Goal: Task Accomplishment & Management: Use online tool/utility

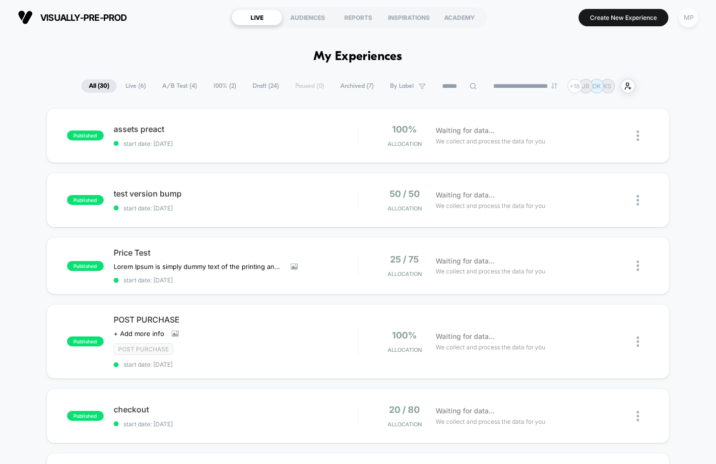
click at [689, 13] on div "MP" at bounding box center [688, 17] width 19 height 19
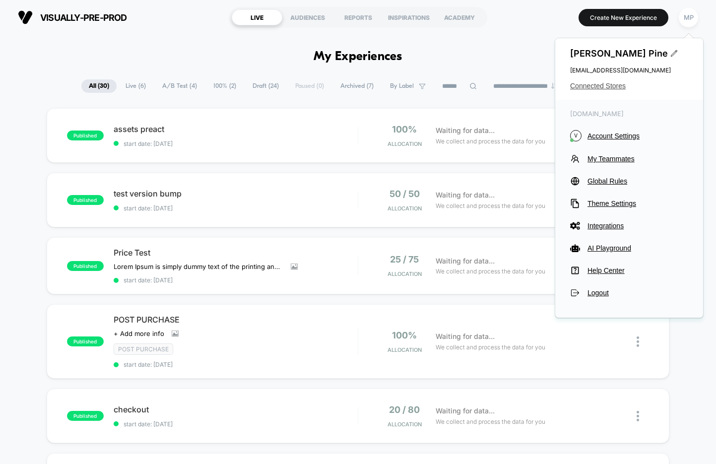
click at [581, 86] on span "Connected Stores" at bounding box center [629, 86] width 118 height 8
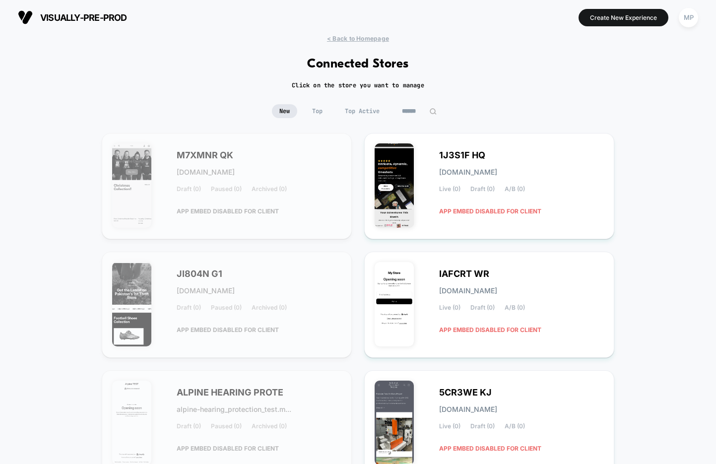
click at [415, 111] on input at bounding box center [419, 111] width 50 height 14
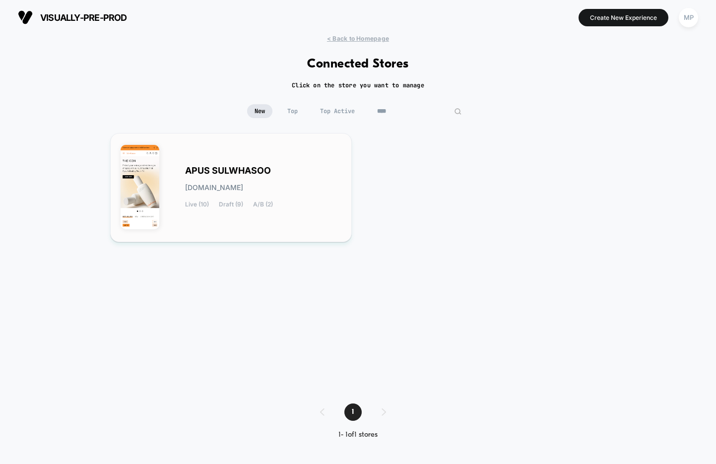
type input "****"
click at [236, 174] on span "APUS SULWHASOO" at bounding box center [228, 170] width 86 height 7
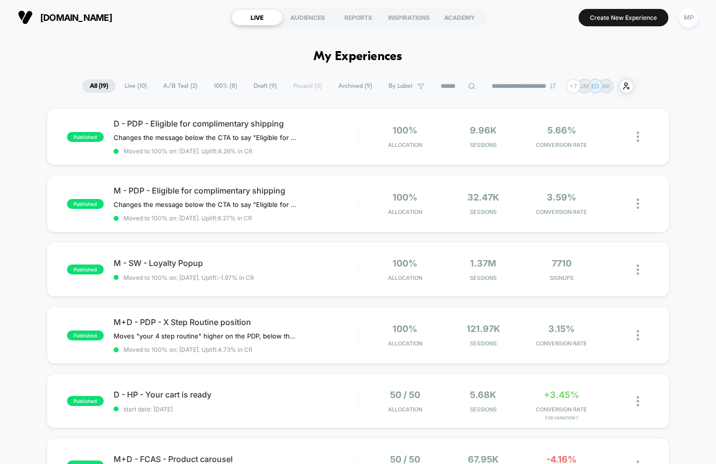
click at [181, 85] on span "A/B Test ( 2 )" at bounding box center [180, 85] width 49 height 13
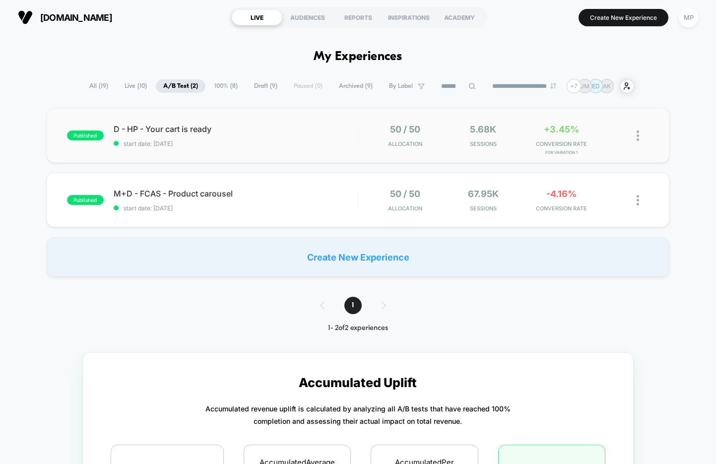
click at [257, 151] on div "published D - HP - Your cart is ready start date: 8/6/2025 50 / 50 Allocation 5…" at bounding box center [358, 135] width 623 height 55
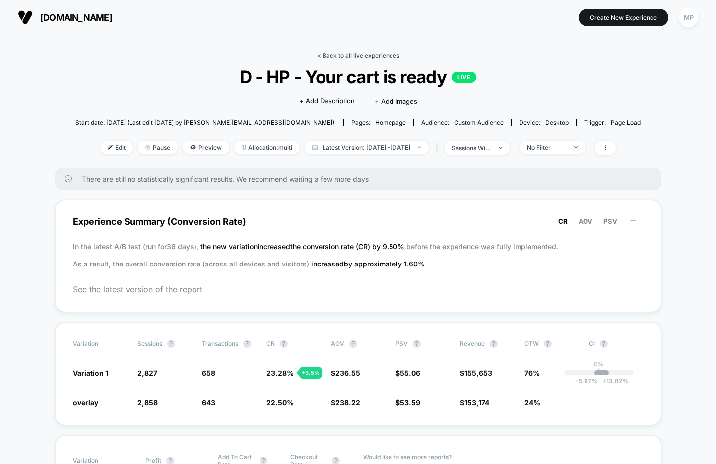
click at [362, 58] on link "< Back to all live experiences" at bounding box center [358, 55] width 82 height 7
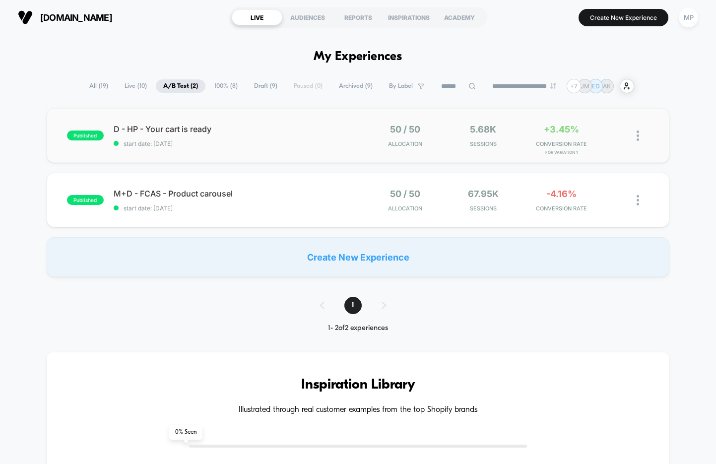
click at [283, 140] on span "start date: 8/6/2025" at bounding box center [236, 143] width 244 height 7
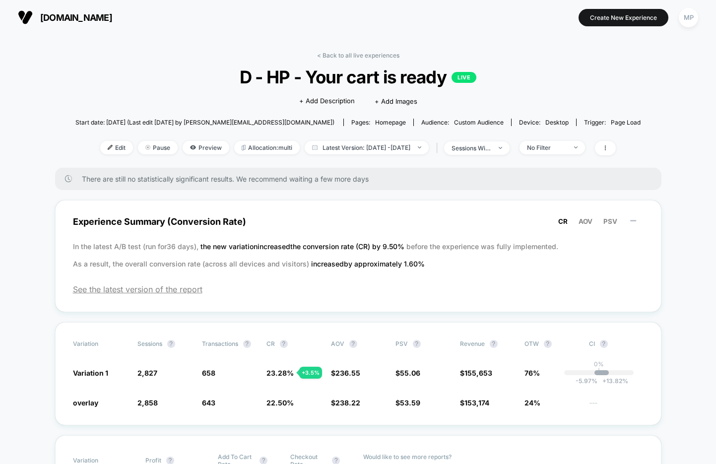
click at [370, 59] on div "< Back to all live experiences D - HP - Your cart is ready LIVE Click to edit e…" at bounding box center [357, 110] width 565 height 116
click at [372, 52] on link "< Back to all live experiences" at bounding box center [358, 55] width 82 height 7
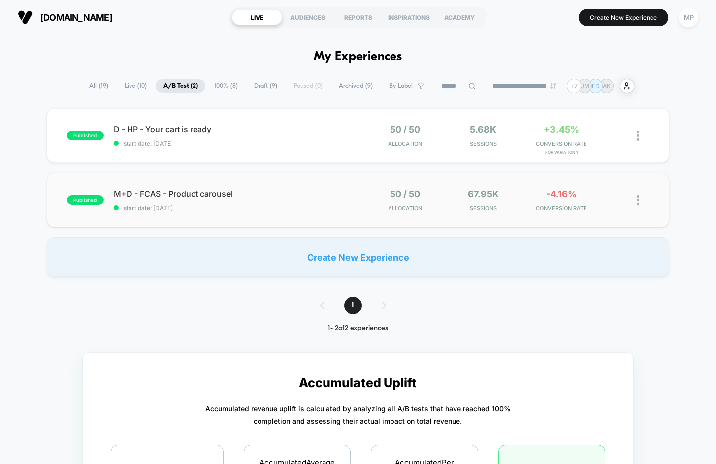
click at [252, 221] on div "published M+D - FCAS - Product carousel start date: 6/12/2025 50 / 50 Allocatio…" at bounding box center [358, 200] width 623 height 55
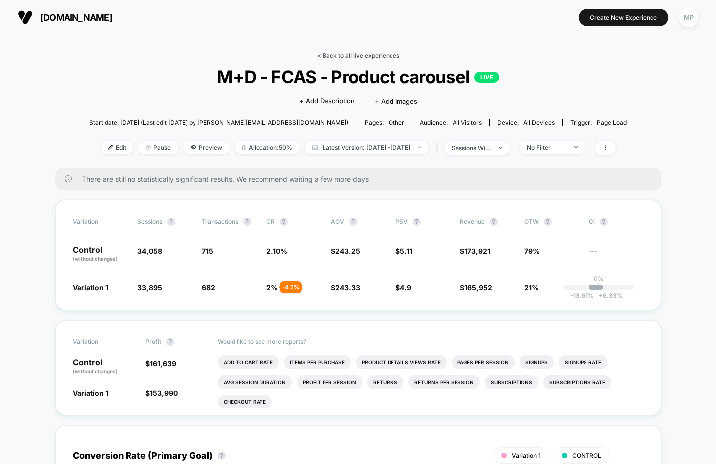
click at [375, 54] on link "< Back to all live experiences" at bounding box center [358, 55] width 82 height 7
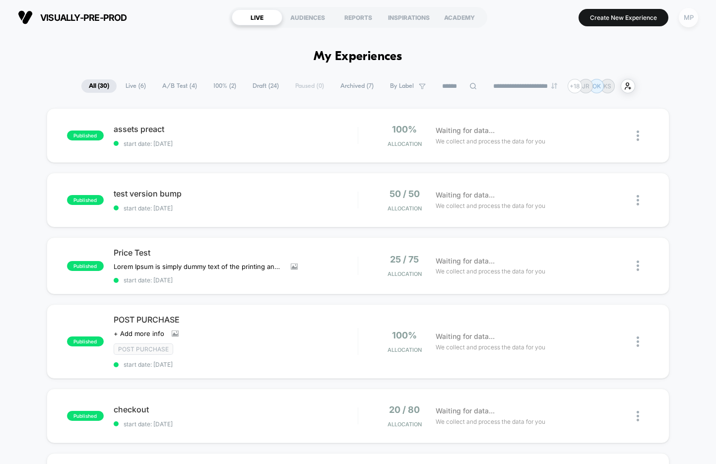
click at [692, 20] on div "MP" at bounding box center [688, 17] width 19 height 19
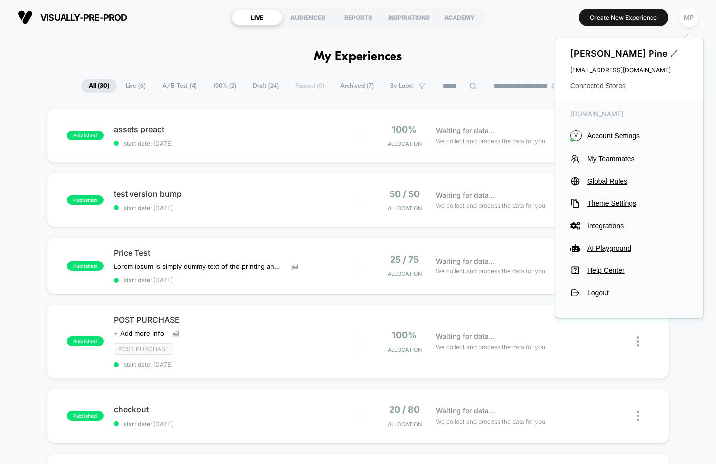
click at [602, 85] on span "Connected Stores" at bounding box center [629, 86] width 118 height 8
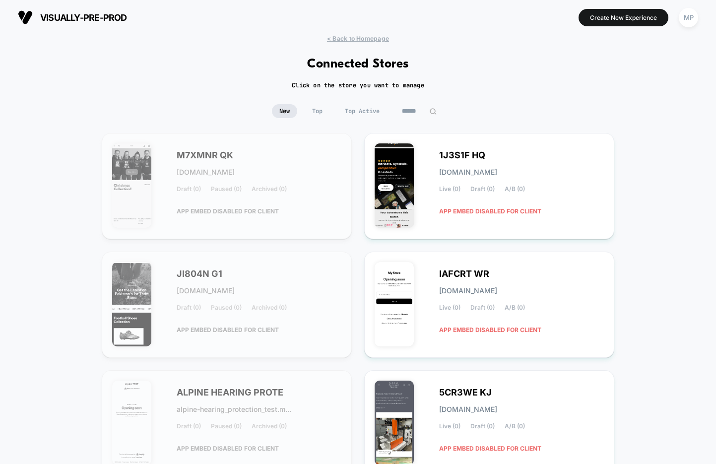
click at [418, 113] on input at bounding box center [419, 111] width 50 height 14
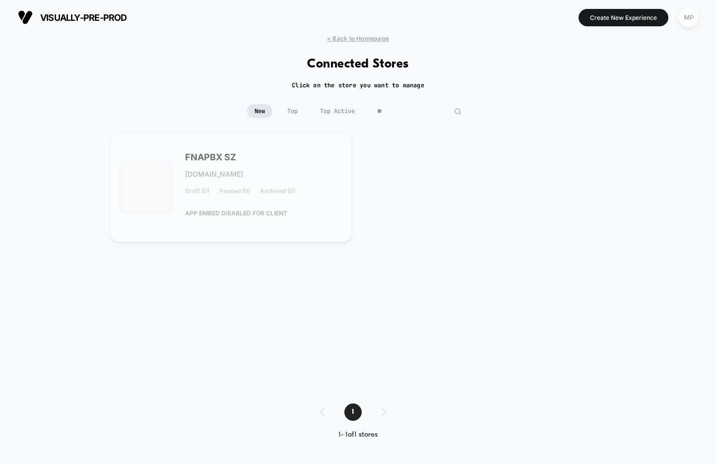
type input "*"
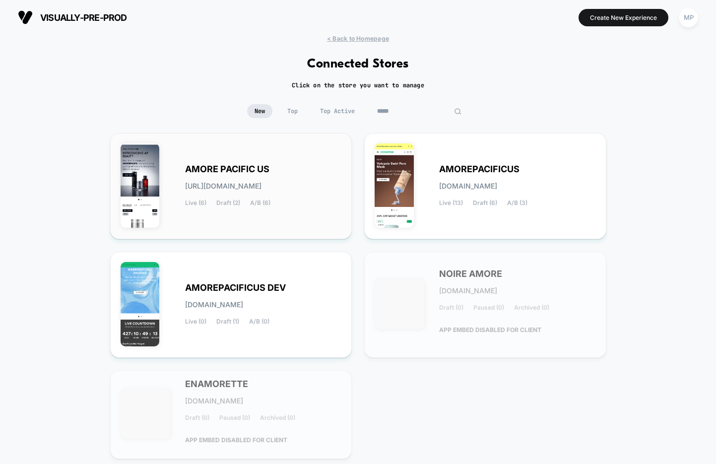
type input "*****"
click at [239, 183] on span "amore-pacific_us.myshopify.com" at bounding box center [223, 186] width 76 height 7
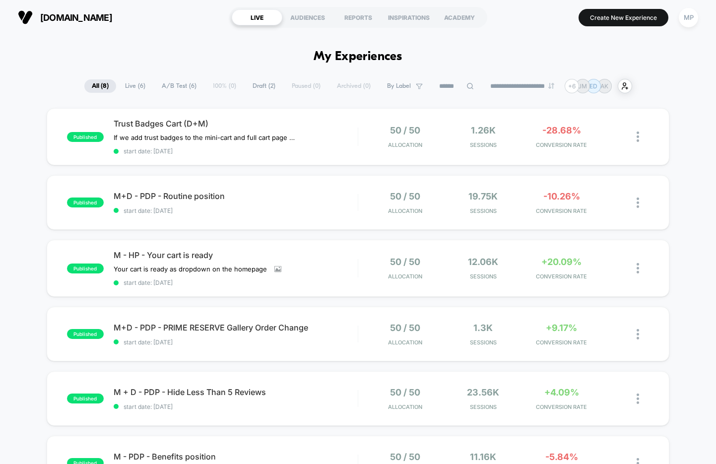
click at [173, 87] on span "A/B Test ( 6 )" at bounding box center [179, 85] width 50 height 13
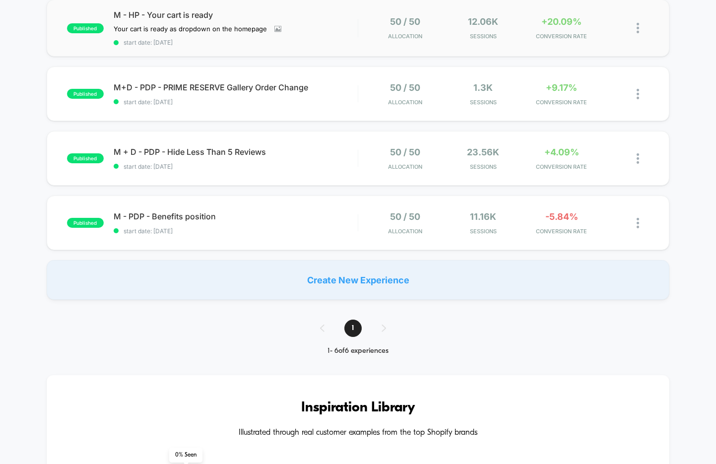
scroll to position [274, 0]
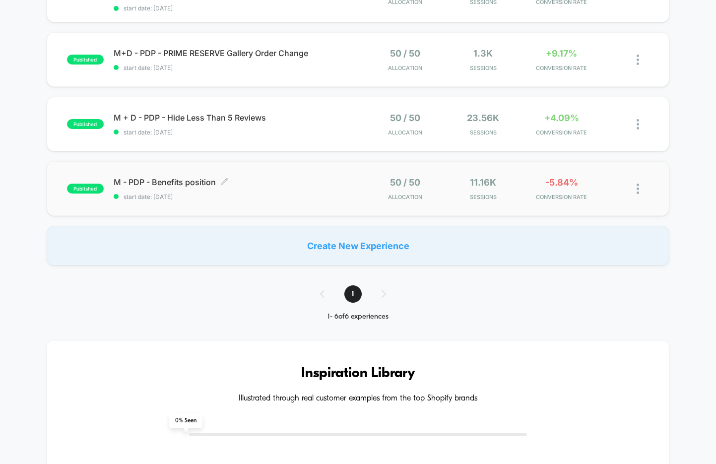
click at [265, 193] on span "start date: 8/6/2025" at bounding box center [236, 196] width 244 height 7
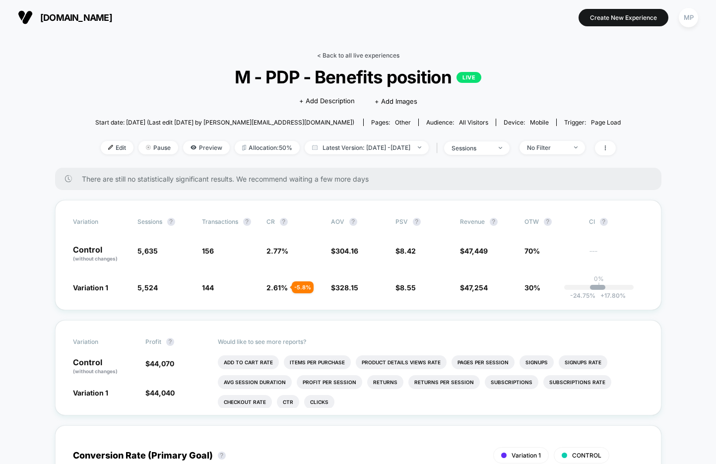
click at [367, 57] on link "< Back to all live experiences" at bounding box center [358, 55] width 82 height 7
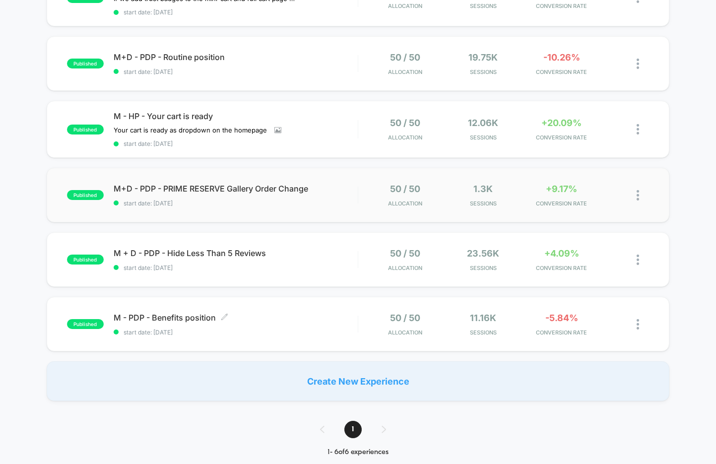
scroll to position [142, 0]
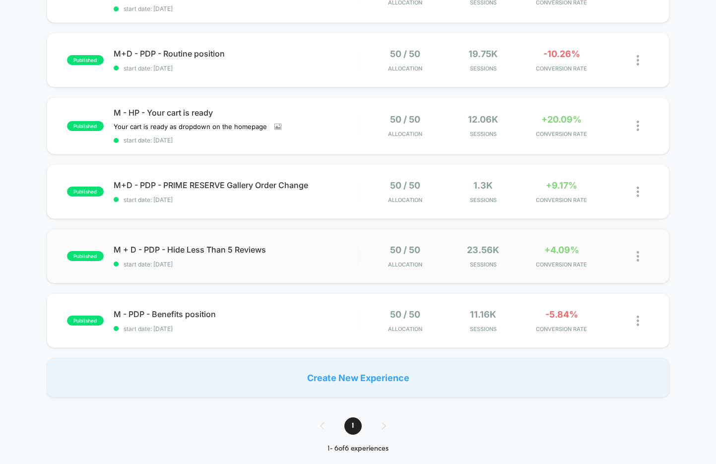
click at [267, 266] on div "published M + D - PDP - Hide Less Than 5 Reviews start date: 8/20/2025 50 / 50 …" at bounding box center [358, 256] width 623 height 55
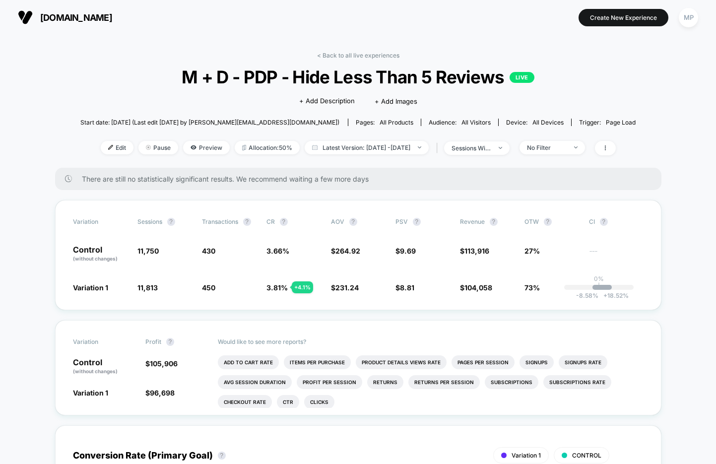
click at [357, 82] on span "M + D - PDP - Hide Less Than 5 Reviews LIVE" at bounding box center [358, 76] width 500 height 21
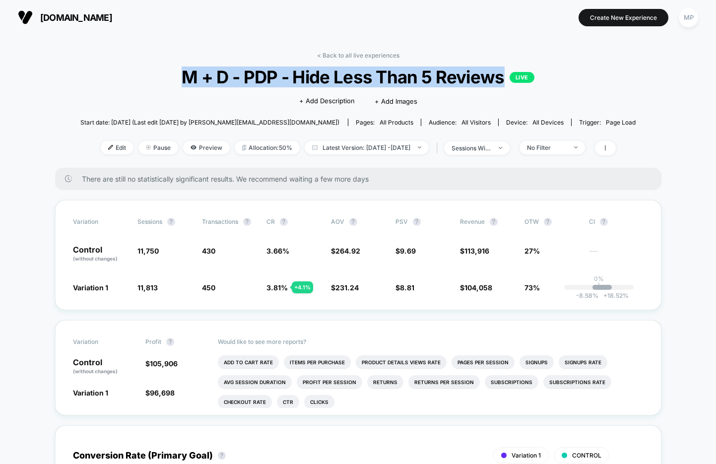
copy span "M + D - PDP - Hide Less Than 5 Reviews"
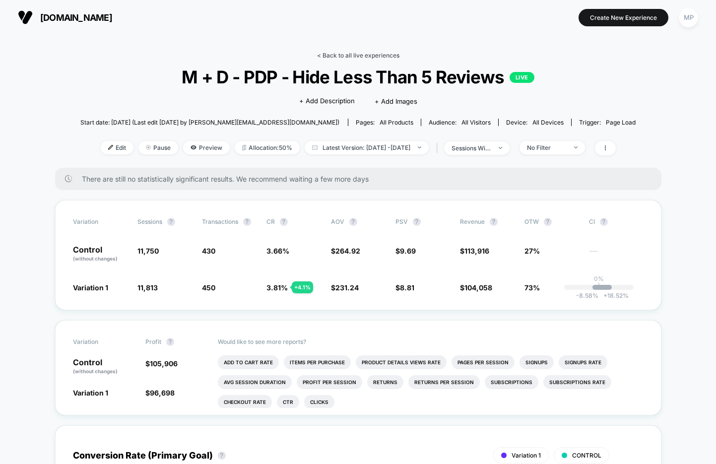
click at [352, 56] on link "< Back to all live experiences" at bounding box center [358, 55] width 82 height 7
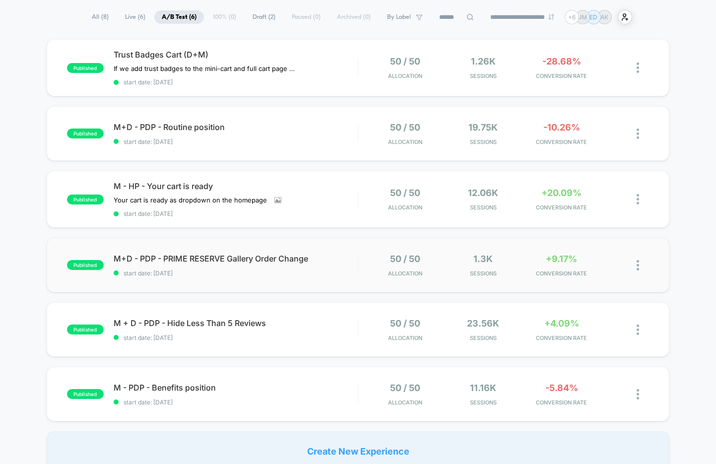
scroll to position [71, 0]
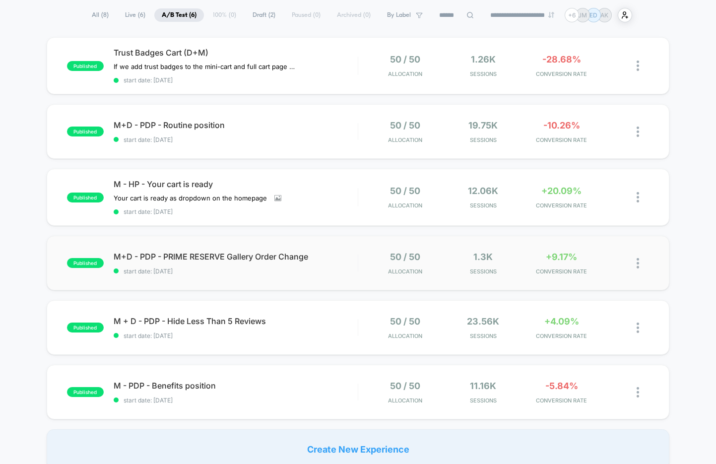
click at [288, 279] on div "published M+D - PDP - PRIME RESERVE Gallery Order Change start date: 9/3/2025 5…" at bounding box center [358, 263] width 623 height 55
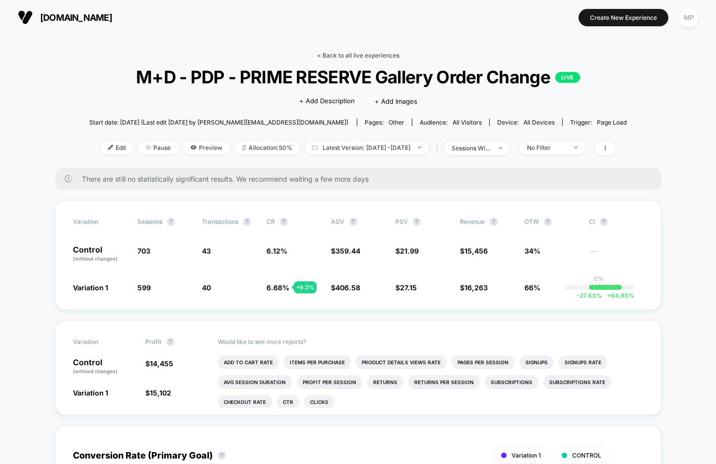
click at [358, 54] on link "< Back to all live experiences" at bounding box center [358, 55] width 82 height 7
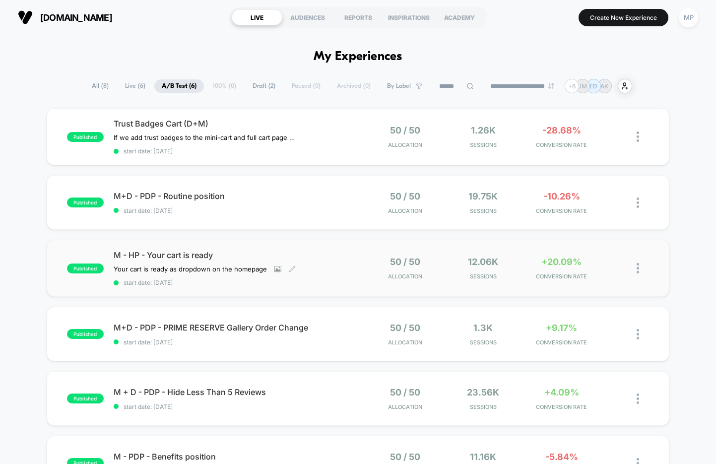
click at [320, 265] on div "M - HP - Your cart is ready Your cart is ready as dropdown on the homepage Clic…" at bounding box center [236, 268] width 244 height 36
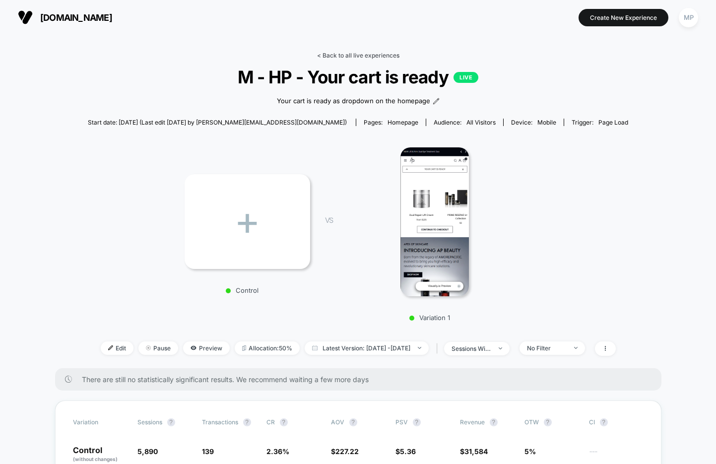
click at [375, 54] on link "< Back to all live experiences" at bounding box center [358, 55] width 82 height 7
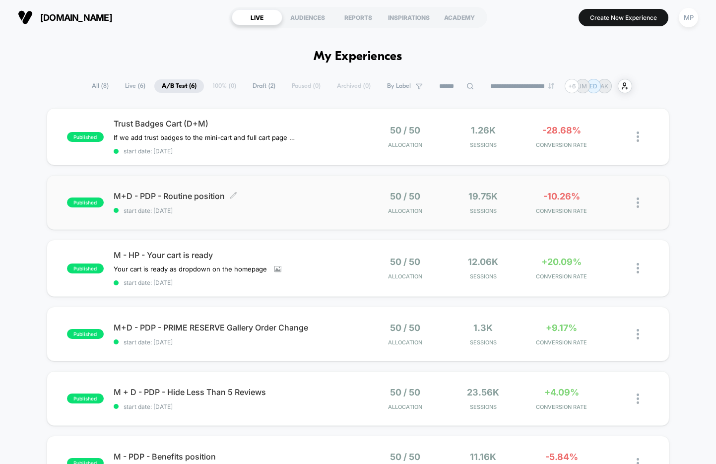
click at [289, 203] on div "M+D - PDP - Routine position Click to edit experience details Click to edit exp…" at bounding box center [236, 202] width 244 height 23
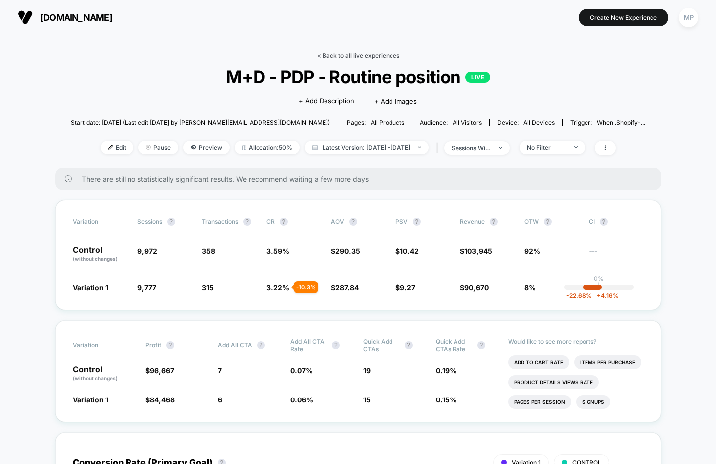
click at [334, 55] on link "< Back to all live experiences" at bounding box center [358, 55] width 82 height 7
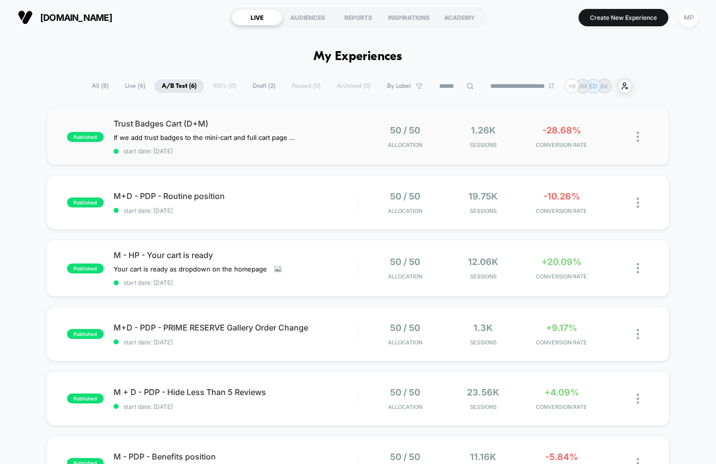
click at [327, 159] on div "published Trust Badges Cart (D+M) If we add trust badges to the mini-cart and f…" at bounding box center [358, 136] width 623 height 57
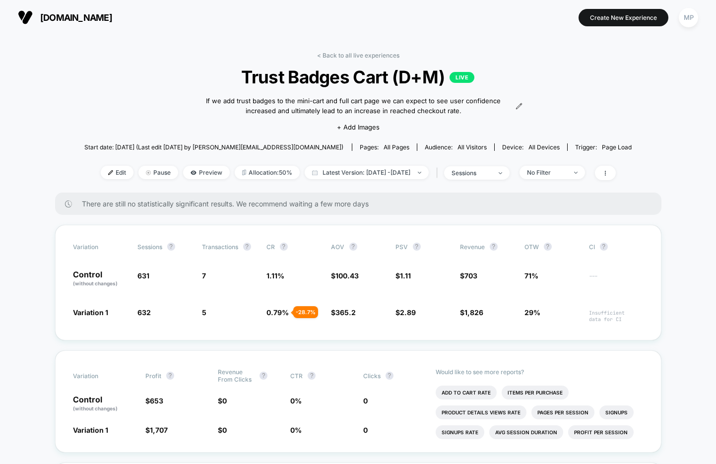
click at [349, 77] on span "Trust Badges Cart (D+M) LIVE" at bounding box center [358, 76] width 493 height 21
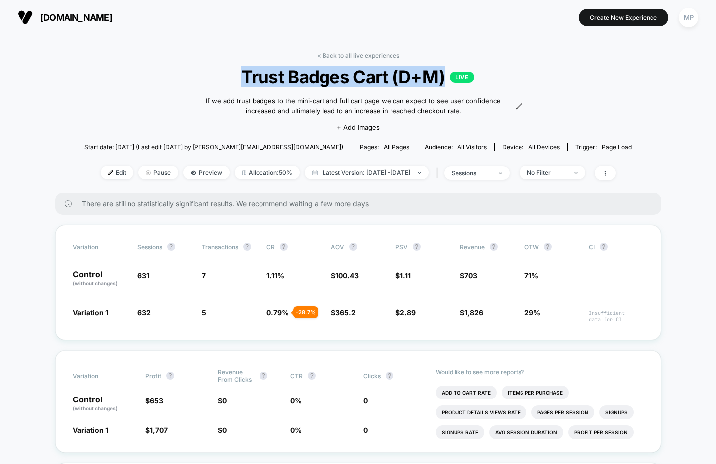
copy span "Trust Badges Cart (D+M)"
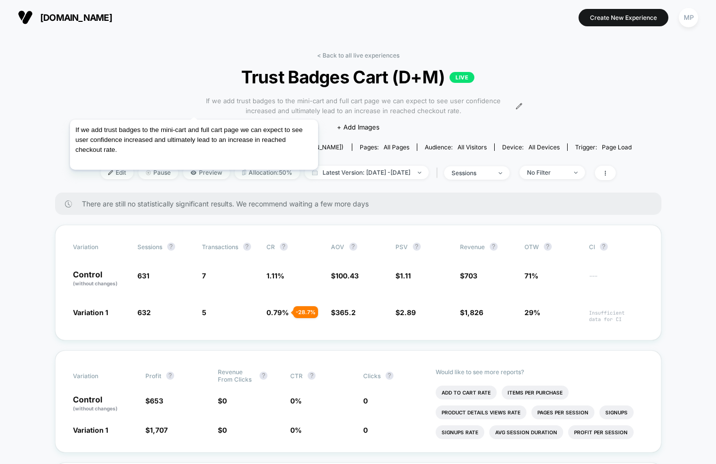
click at [194, 107] on span "If we add trust badges to the mini-cart and full cart page we can expect to see…" at bounding box center [352, 105] width 319 height 19
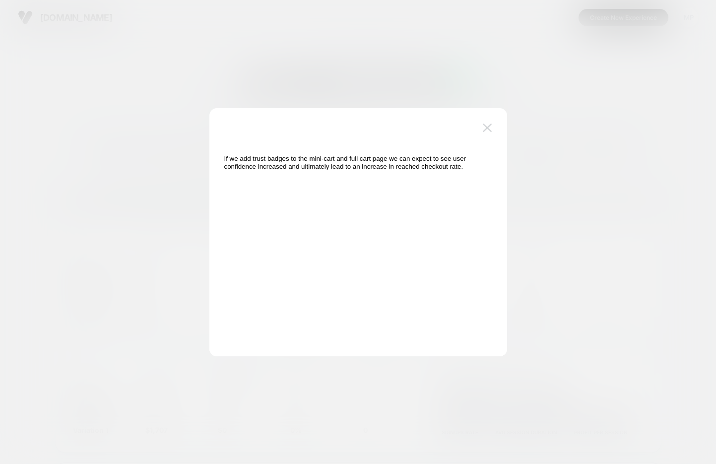
click at [491, 125] on img at bounding box center [487, 128] width 9 height 8
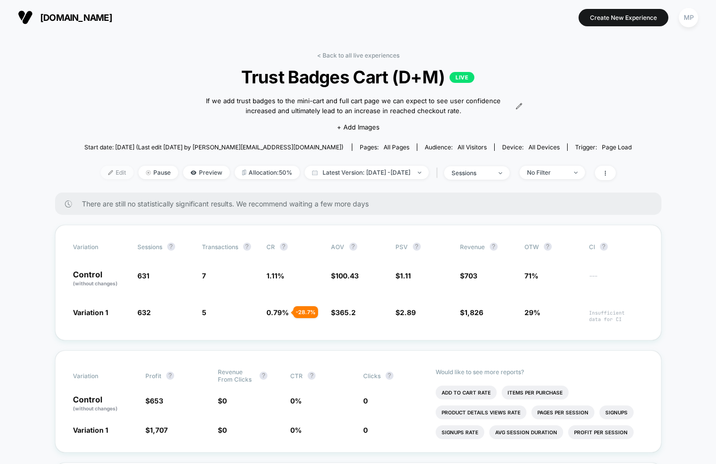
click at [101, 174] on span "Edit" at bounding box center [117, 172] width 33 height 13
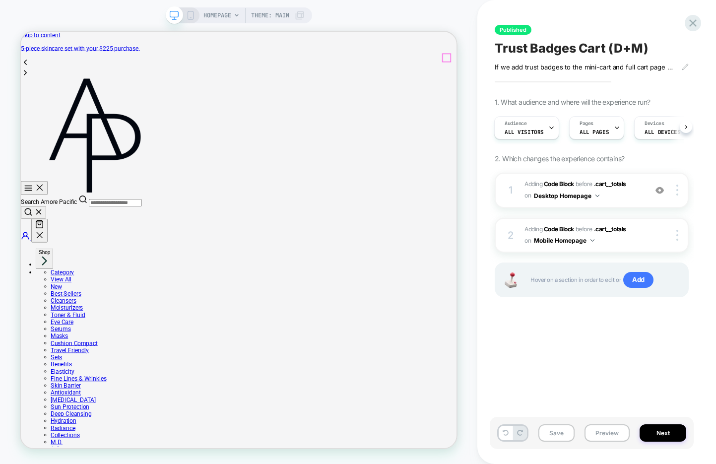
click at [52, 282] on icon "Your Cart" at bounding box center [46, 288] width 12 height 12
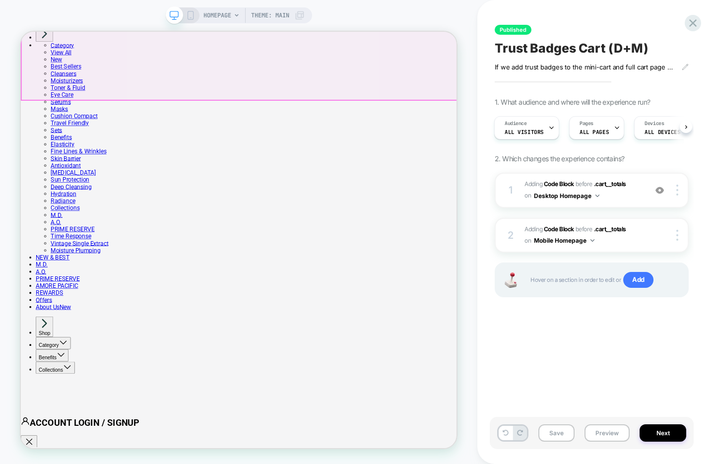
scroll to position [257, 0]
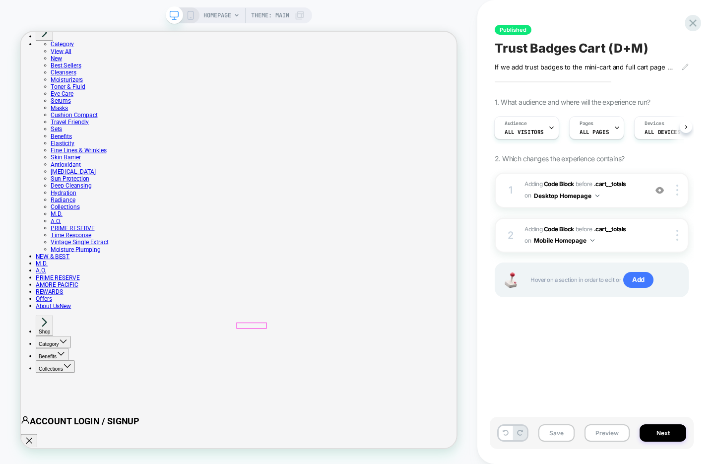
click at [658, 191] on img at bounding box center [659, 190] width 8 height 8
click at [594, 195] on button "Desktop Homepage" at bounding box center [566, 196] width 65 height 12
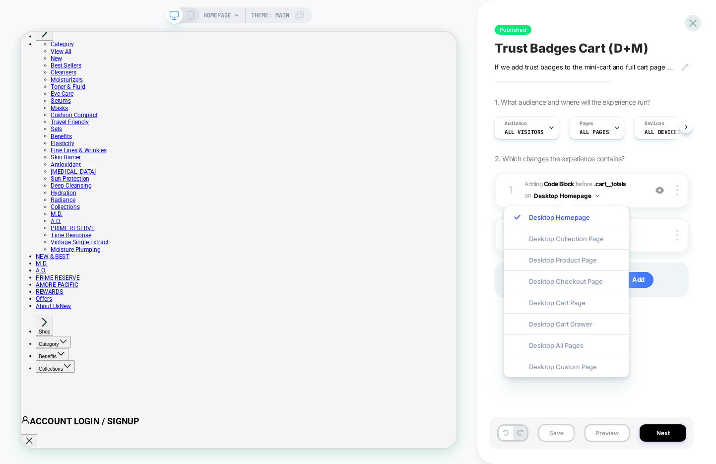
click at [671, 363] on div "Published Trust Badges Cart (D+M) If we add trust badges to the mini-cart and f…" at bounding box center [592, 232] width 204 height 444
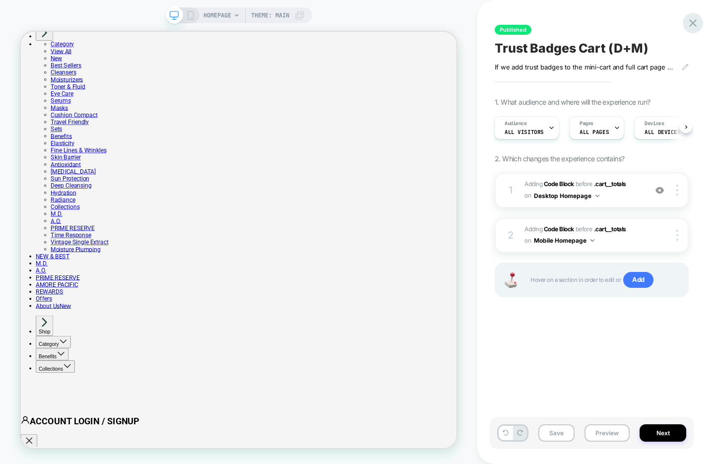
click at [688, 26] on icon at bounding box center [692, 22] width 13 height 13
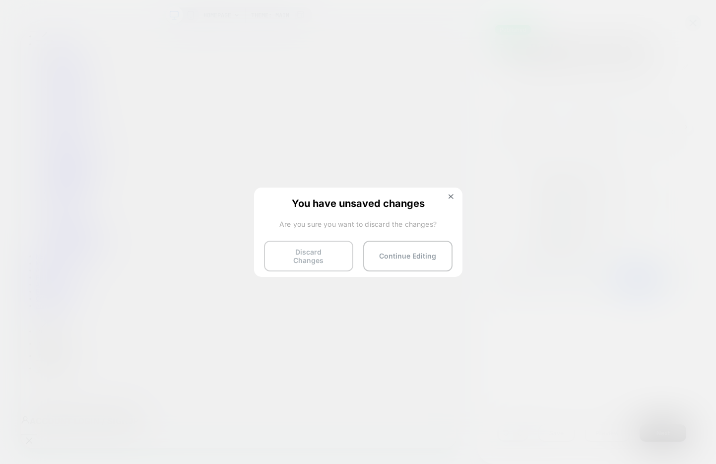
click at [328, 255] on button "Discard Changes" at bounding box center [308, 256] width 89 height 31
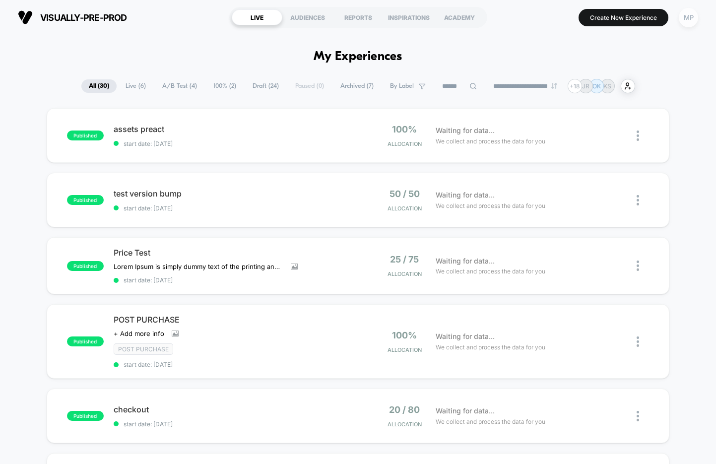
click at [693, 21] on div "MP" at bounding box center [688, 17] width 19 height 19
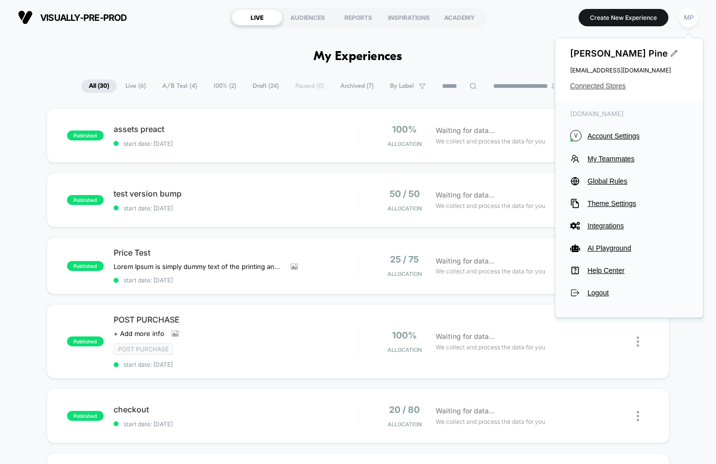
click at [615, 85] on span "Connected Stores" at bounding box center [629, 86] width 118 height 8
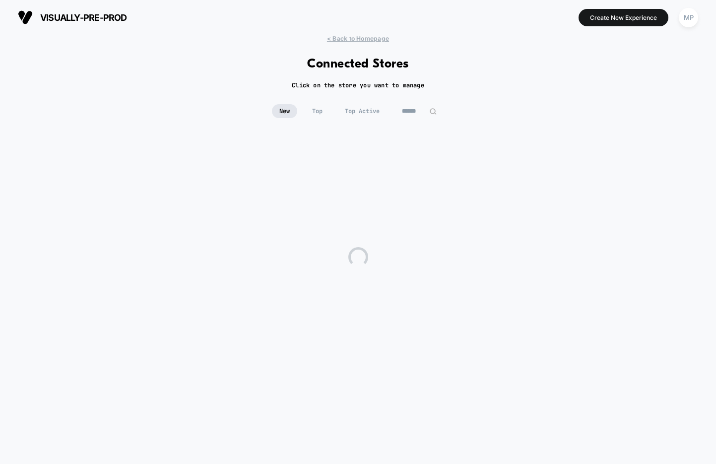
click at [407, 117] on input at bounding box center [419, 111] width 50 height 14
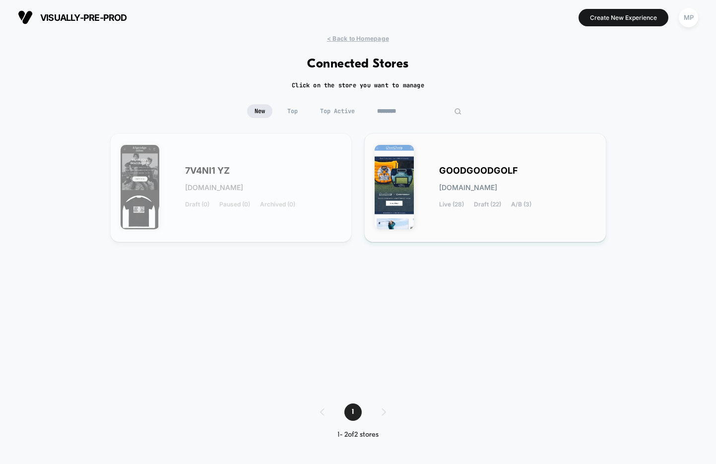
type input "********"
click at [468, 173] on span "GOODGOODGOLF" at bounding box center [478, 170] width 79 height 7
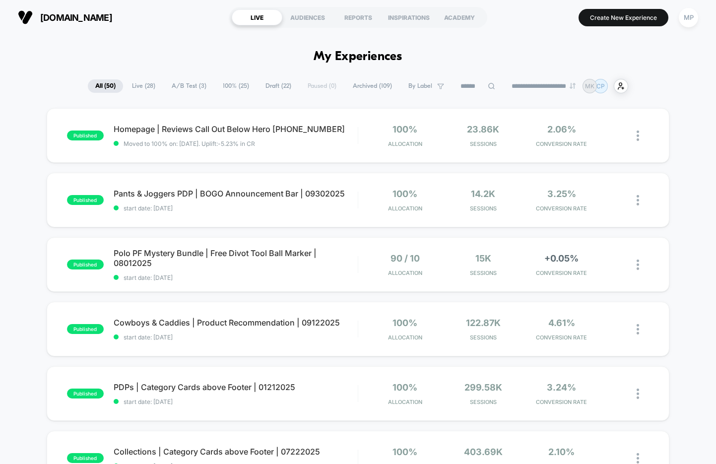
click at [180, 92] on span "A/B Test ( 3 )" at bounding box center [189, 85] width 50 height 13
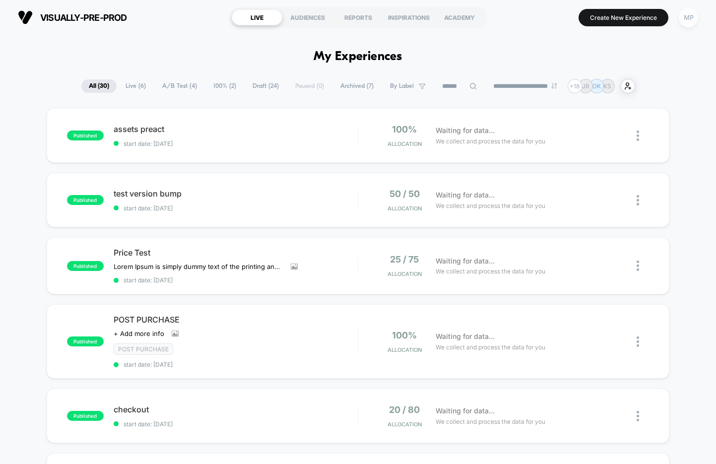
click at [688, 10] on div "MP" at bounding box center [688, 17] width 19 height 19
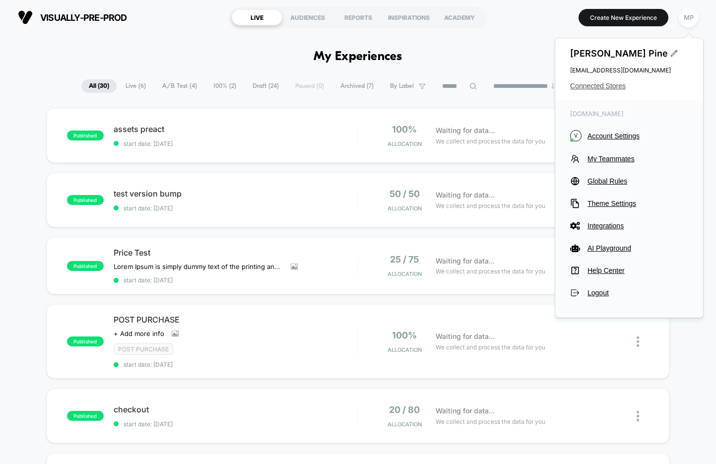
click at [593, 87] on span "Connected Stores" at bounding box center [629, 86] width 118 height 8
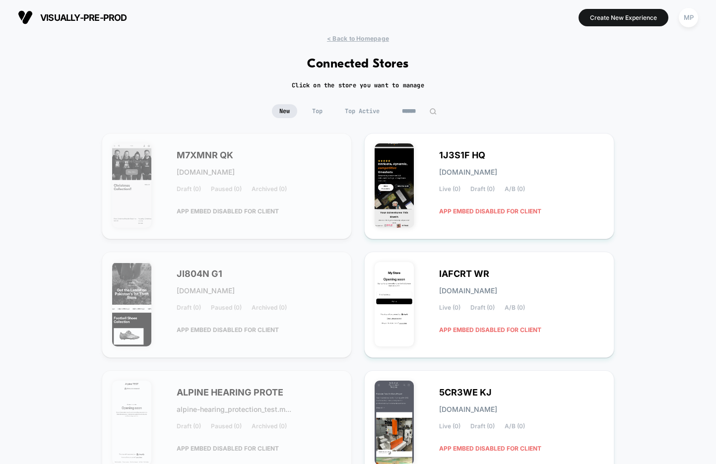
click at [424, 105] on input at bounding box center [419, 111] width 50 height 14
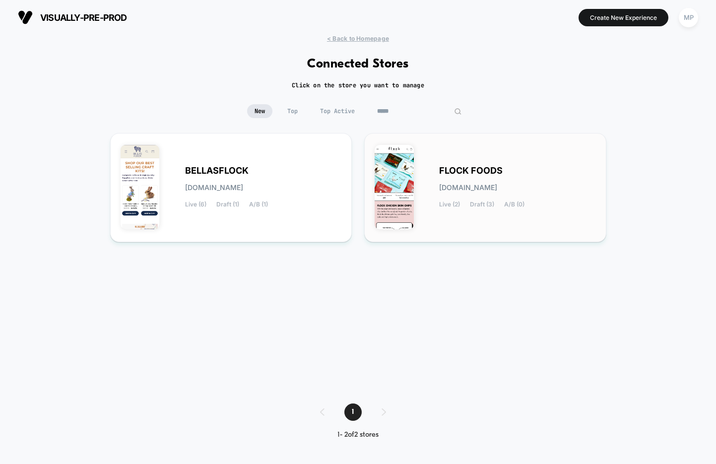
type input "*****"
click at [403, 169] on img at bounding box center [394, 187] width 39 height 84
